Goal: Information Seeking & Learning: Check status

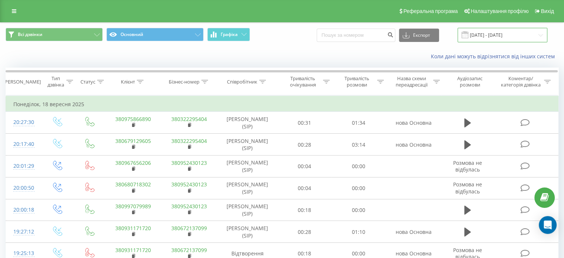
click at [482, 34] on input "18.07.2025 - 18.08.2025" at bounding box center [502, 35] width 90 height 14
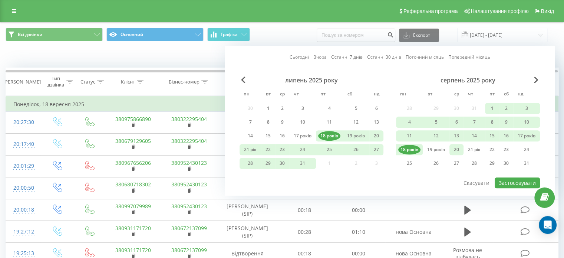
click at [459, 148] on div "20" at bounding box center [456, 150] width 10 height 10
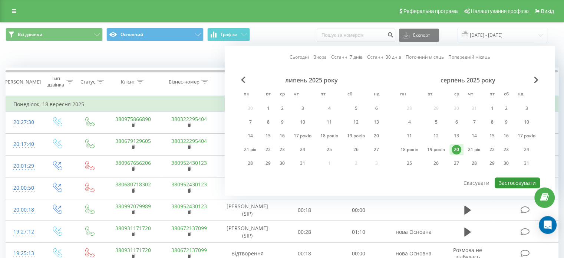
click at [518, 180] on font "Застосовувати" at bounding box center [516, 182] width 37 height 7
type input "[DATE] - [DATE]"
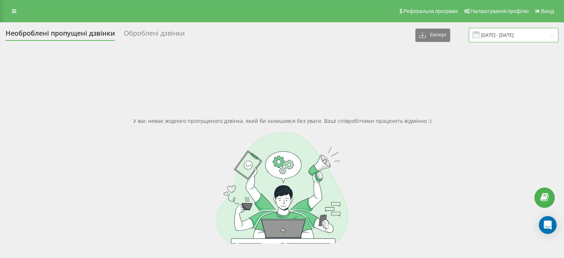
click at [519, 36] on input "[DATE] - [DATE]" at bounding box center [513, 35] width 90 height 14
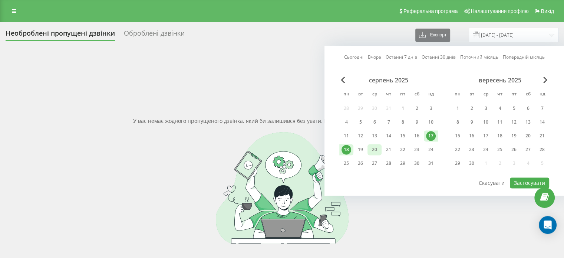
click at [376, 150] on div "20" at bounding box center [374, 150] width 10 height 10
drag, startPoint x: 363, startPoint y: 149, endPoint x: 371, endPoint y: 152, distance: 7.8
click at [363, 149] on div "19" at bounding box center [360, 150] width 10 height 10
click at [528, 184] on button "Застосувати" at bounding box center [528, 182] width 39 height 11
type input "19.08.2025 - 20.08.2025"
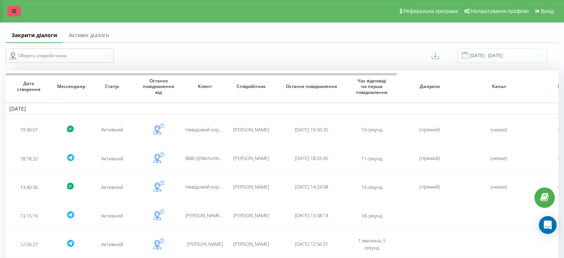
click at [15, 12] on icon at bounding box center [14, 11] width 4 height 5
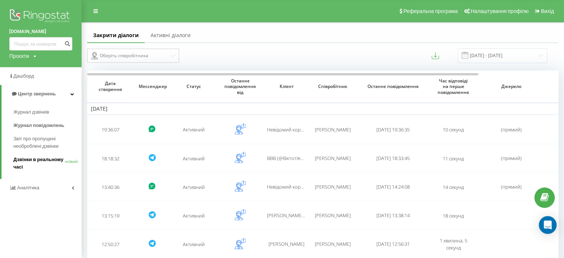
click at [33, 160] on font "Дзвінки в реальному часі" at bounding box center [38, 162] width 50 height 13
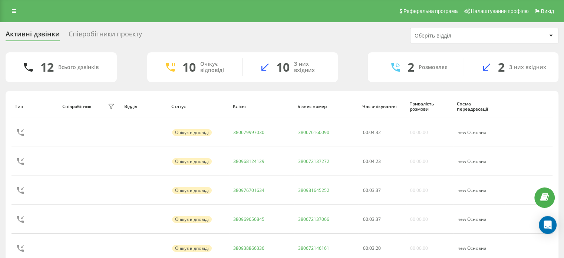
click at [60, 15] on div "Реферальна програма Налаштування профілю Вихід" at bounding box center [282, 11] width 564 height 22
click at [40, 10] on div "Реферальна програма Налаштування профілю Вихід" at bounding box center [282, 11] width 564 height 22
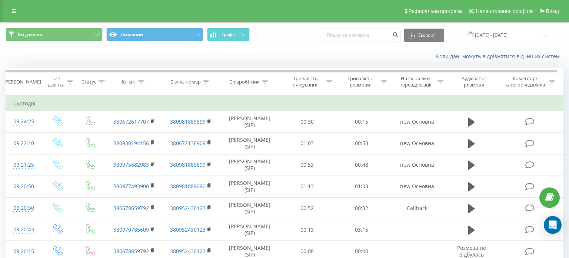
click at [63, 3] on div "Реферальна програма Налаштування профілю Вихід" at bounding box center [284, 11] width 569 height 22
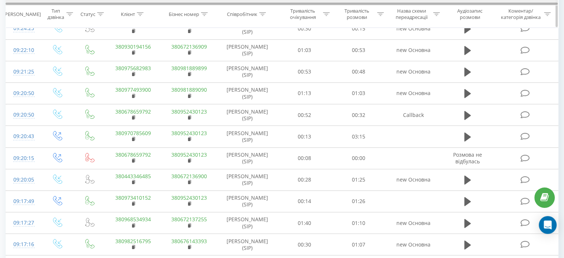
scroll to position [84, 0]
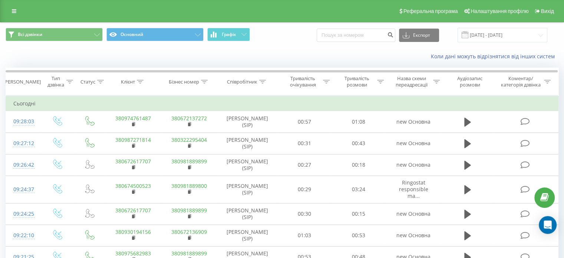
click at [18, 43] on div "Всі дзвінки Основний Графік Експорт .csv .xls .xlsx 20.08.2025 - 20.08.2025" at bounding box center [281, 35] width 563 height 25
click at [59, 55] on div "Коли дані можуть відрізнятися вiд інших систем" at bounding box center [281, 56] width 563 height 18
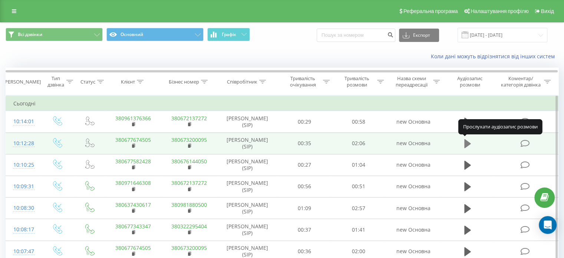
click at [467, 142] on icon at bounding box center [467, 143] width 7 height 9
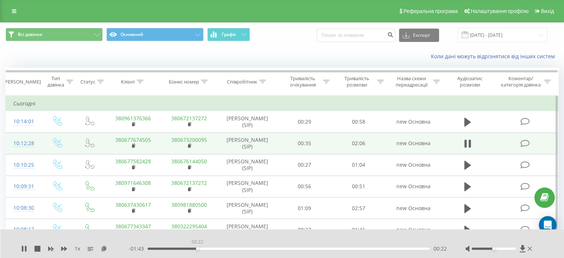
click at [197, 247] on div "00:22" at bounding box center [288, 248] width 282 height 2
drag, startPoint x: 226, startPoint y: 249, endPoint x: 245, endPoint y: 253, distance: 19.8
click at [228, 250] on div "- 01:30 00:35 00:35" at bounding box center [288, 248] width 318 height 7
click at [365, 249] on div "00:37" at bounding box center [288, 248] width 282 height 2
click at [348, 248] on div "01:29" at bounding box center [288, 248] width 282 height 2
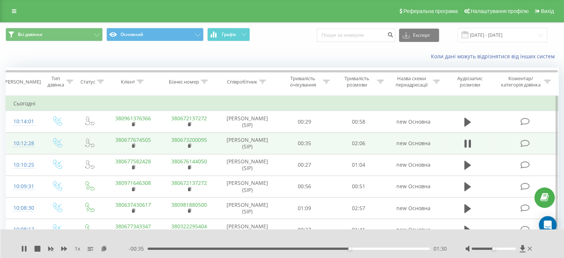
click at [320, 252] on div "1 x - 00:35 01:30 01:30" at bounding box center [282, 243] width 564 height 29
click at [317, 249] on div "01:15" at bounding box center [288, 248] width 282 height 2
click at [253, 243] on div "1 x - 00:42 01:23 01:23" at bounding box center [282, 243] width 564 height 29
click at [275, 248] on div "00:57" at bounding box center [288, 248] width 282 height 2
click at [267, 249] on div "- 01:07 00:58 00:58" at bounding box center [288, 248] width 318 height 7
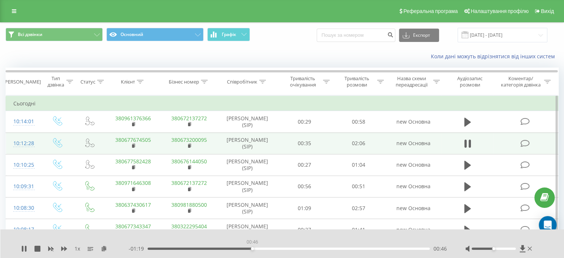
click at [252, 248] on div "00:46" at bounding box center [288, 248] width 282 height 2
click at [238, 250] on div "- 01:17 00:48 00:48" at bounding box center [288, 248] width 318 height 7
click at [238, 248] on div "00:40" at bounding box center [288, 248] width 282 height 2
click at [220, 248] on div "00:42" at bounding box center [288, 248] width 282 height 2
click at [18, 250] on div "1 x - 00:30 01:35 01:35" at bounding box center [282, 243] width 564 height 29
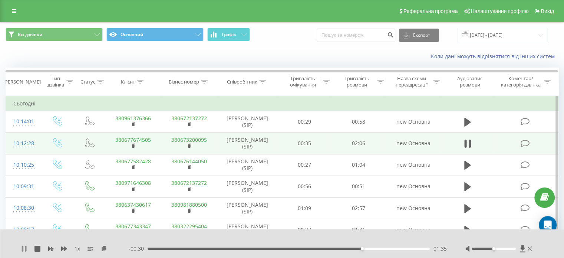
click at [26, 246] on icon at bounding box center [25, 248] width 1 height 6
click at [530, 250] on icon at bounding box center [529, 248] width 4 height 6
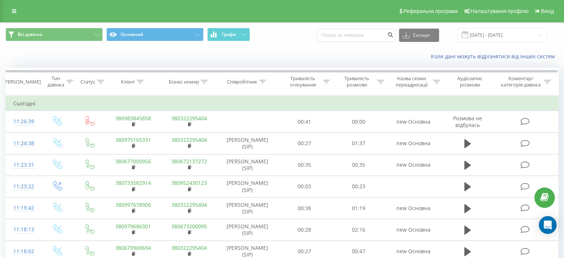
click at [92, 61] on div "Коли дані можуть відрізнятися вiд інших систем" at bounding box center [281, 56] width 563 height 18
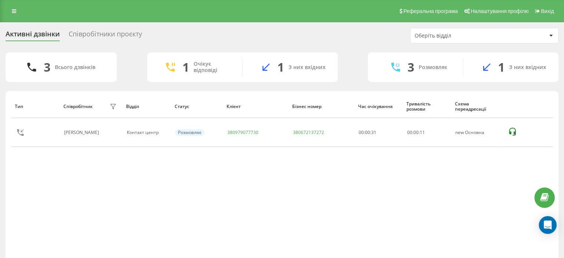
click at [279, 229] on div "Тип Співробітник фільтру Відділ Статус Клієнт Бізнес номер Час очікування Трива…" at bounding box center [281, 177] width 541 height 167
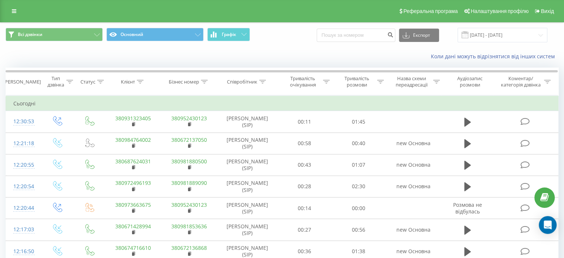
click at [46, 56] on div "Коли дані можуть відрізнятися вiд інших систем" at bounding box center [281, 56] width 563 height 18
